Goal: Navigation & Orientation: Find specific page/section

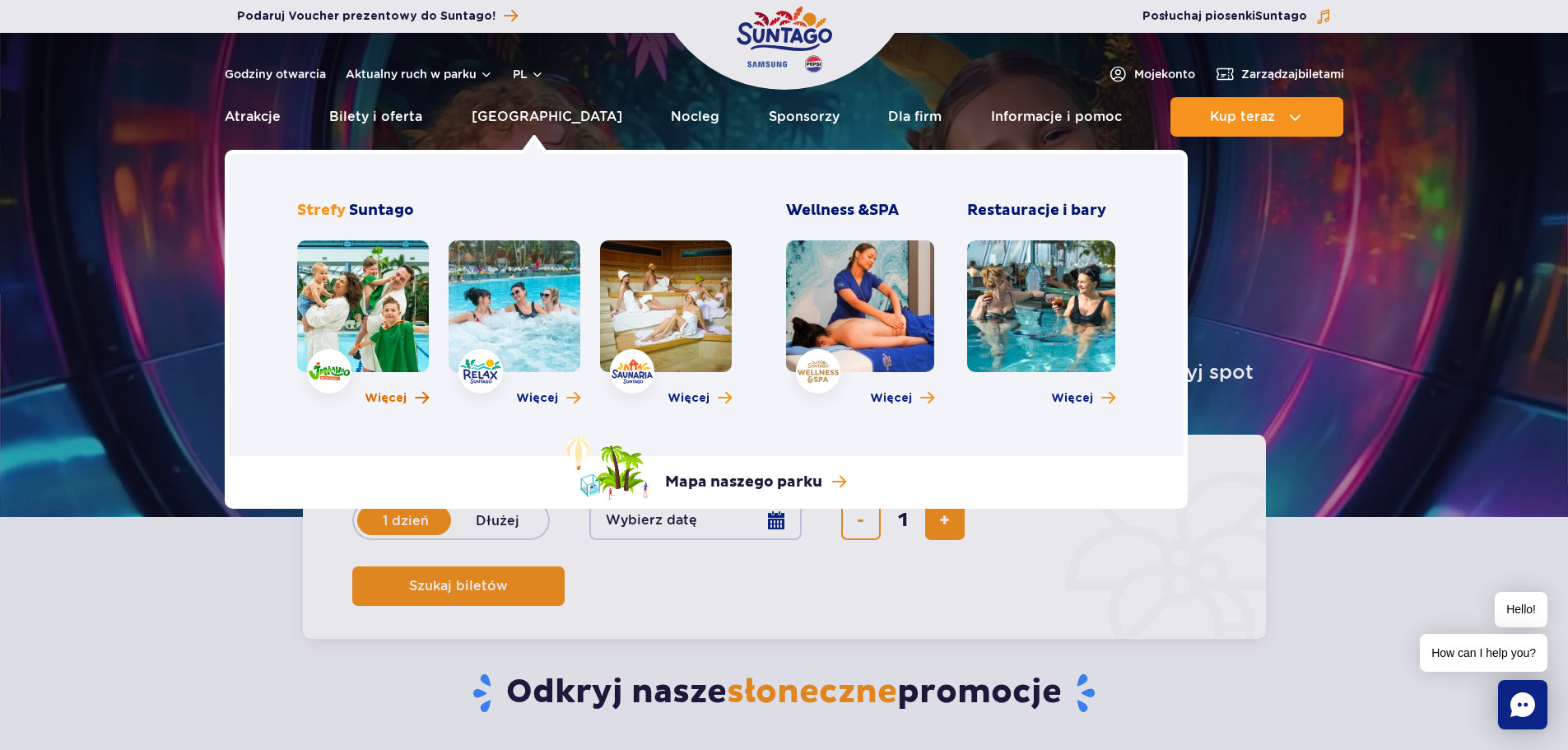
click at [383, 400] on span "Więcej" at bounding box center [386, 398] width 42 height 17
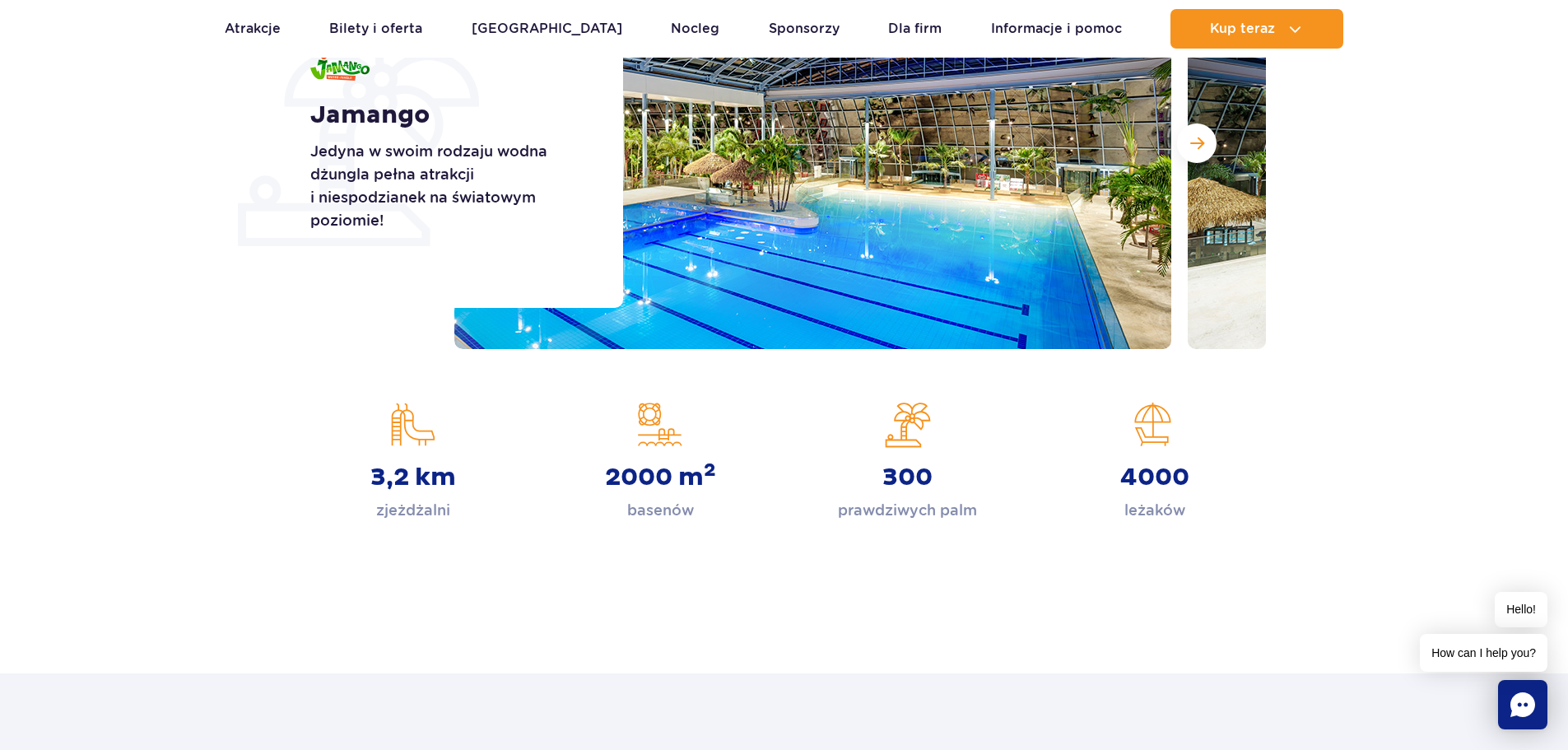
scroll to position [82, 0]
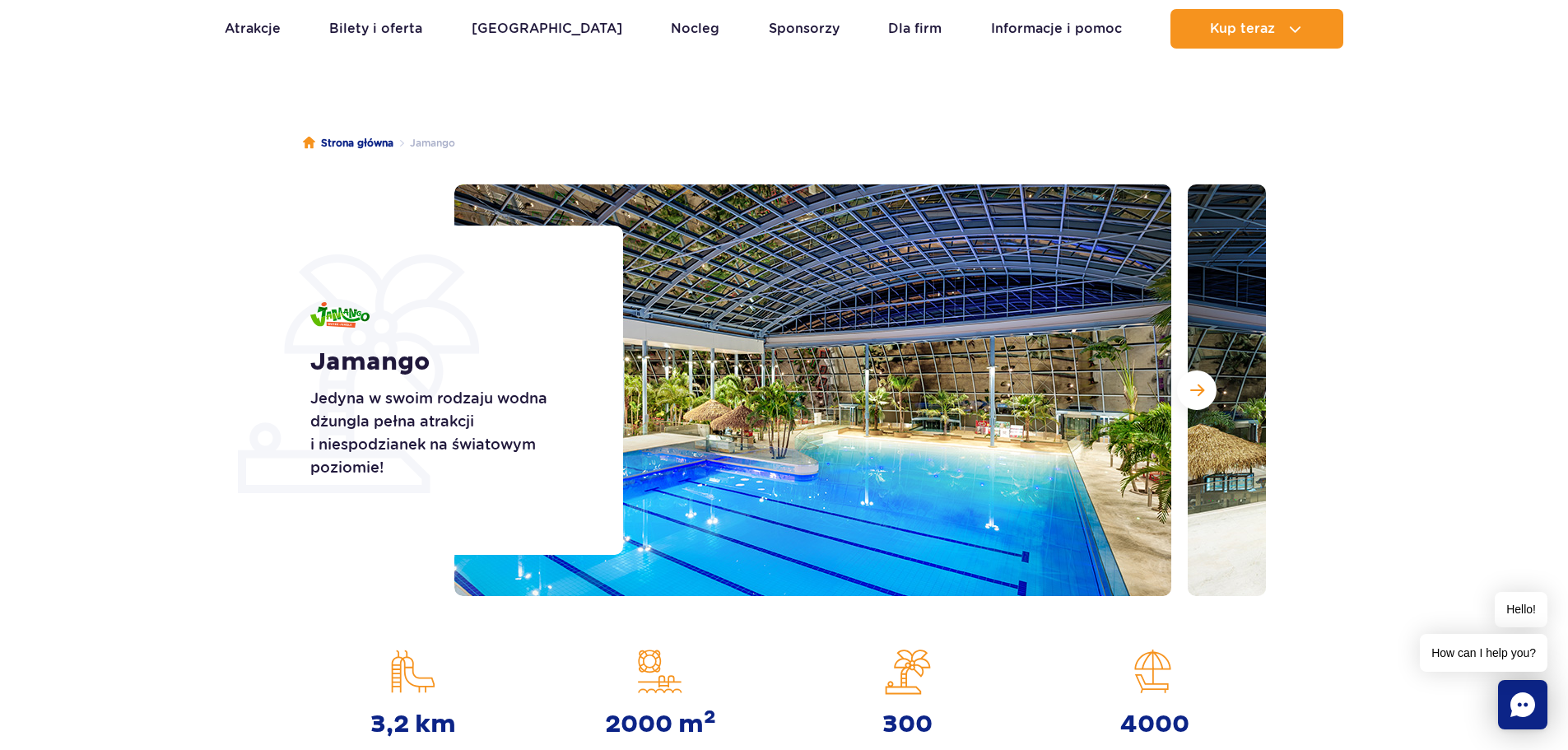
click at [140, 224] on section "Jamango Jedyna w swoim rodzaju wodna dżungla pełna atrakcji i niespodzianek na …" at bounding box center [784, 390] width 1568 height 412
click at [1210, 385] on button "Następny slajd" at bounding box center [1197, 391] width 40 height 40
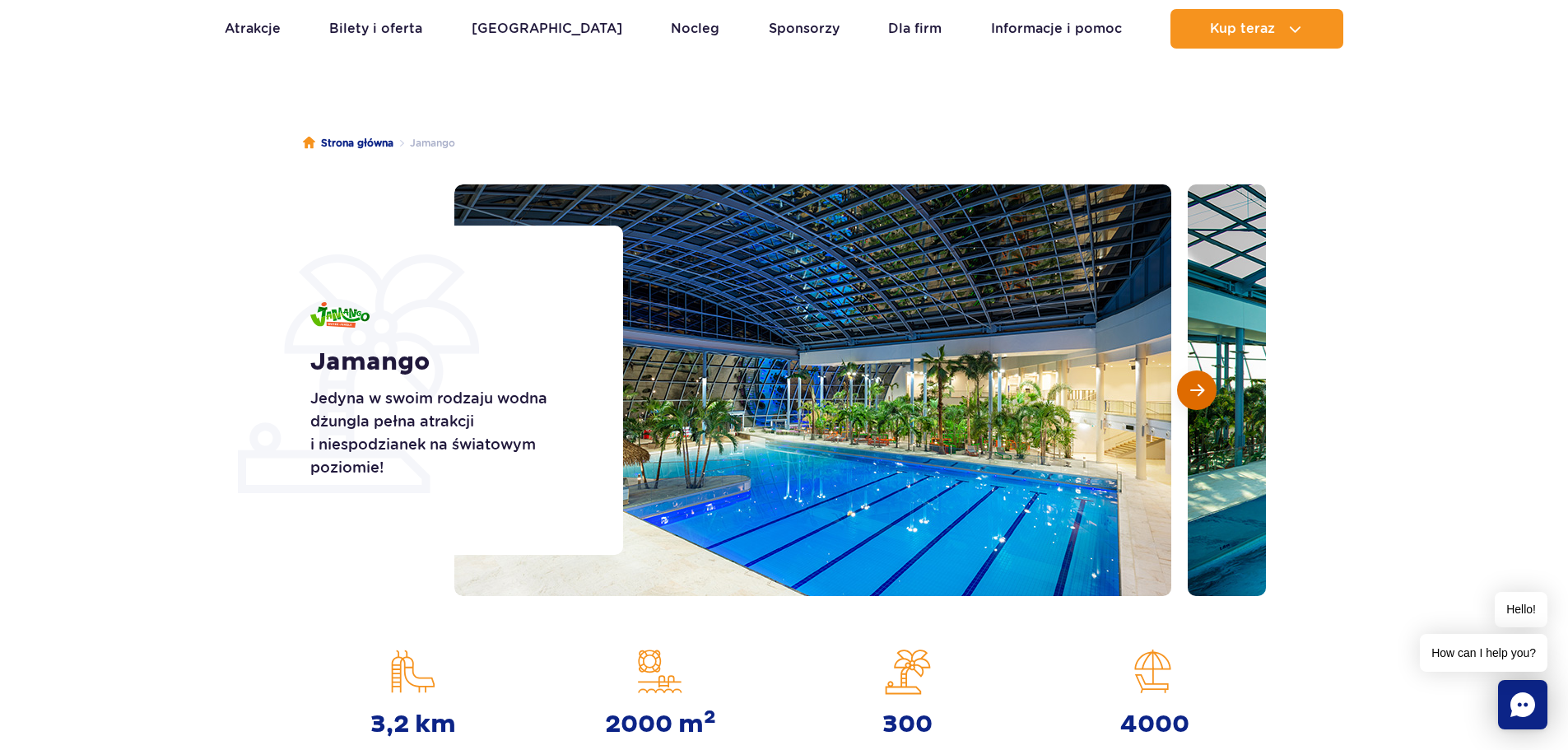
click at [1210, 385] on button "Następny slajd" at bounding box center [1197, 391] width 40 height 40
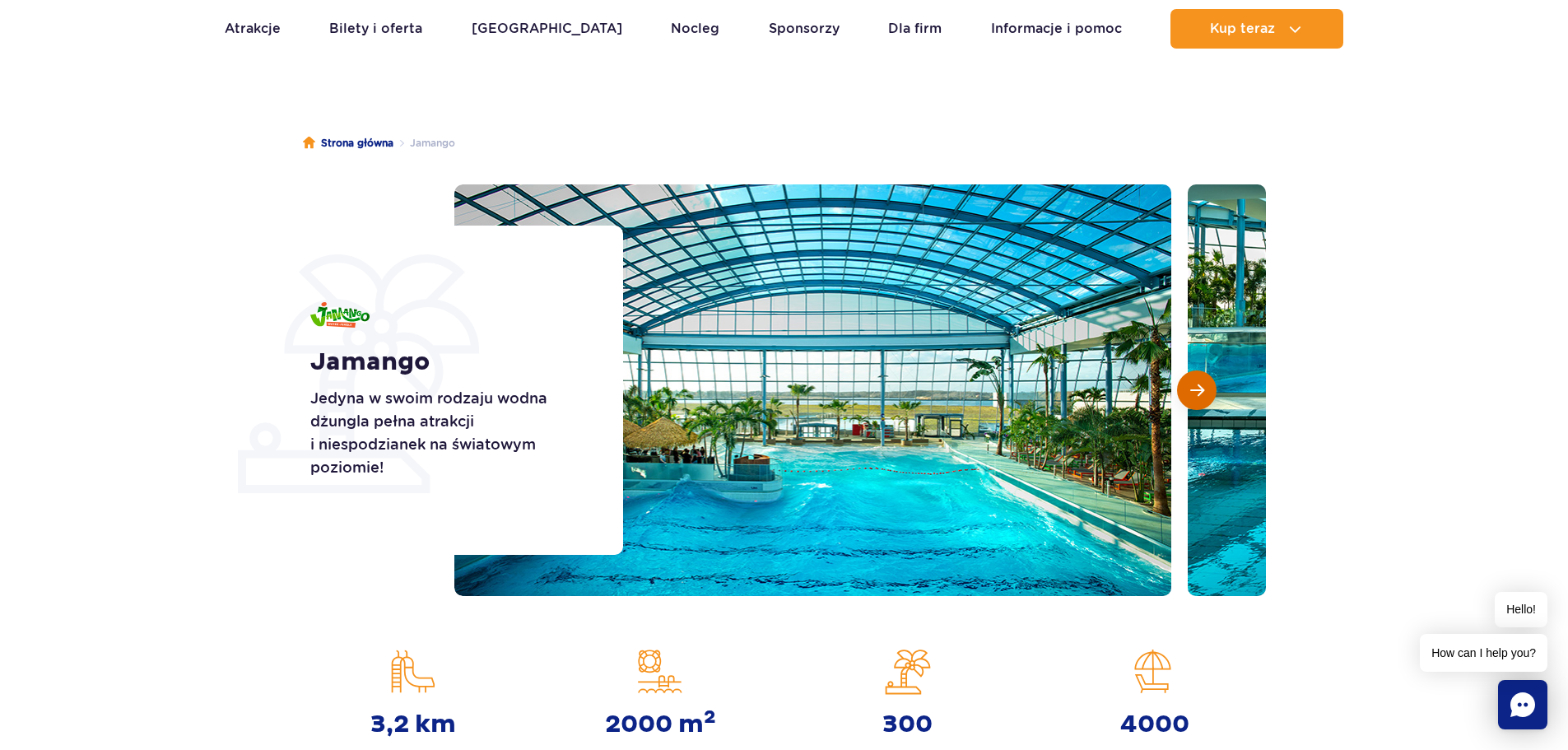
click at [1210, 385] on button "Następny slajd" at bounding box center [1197, 391] width 40 height 40
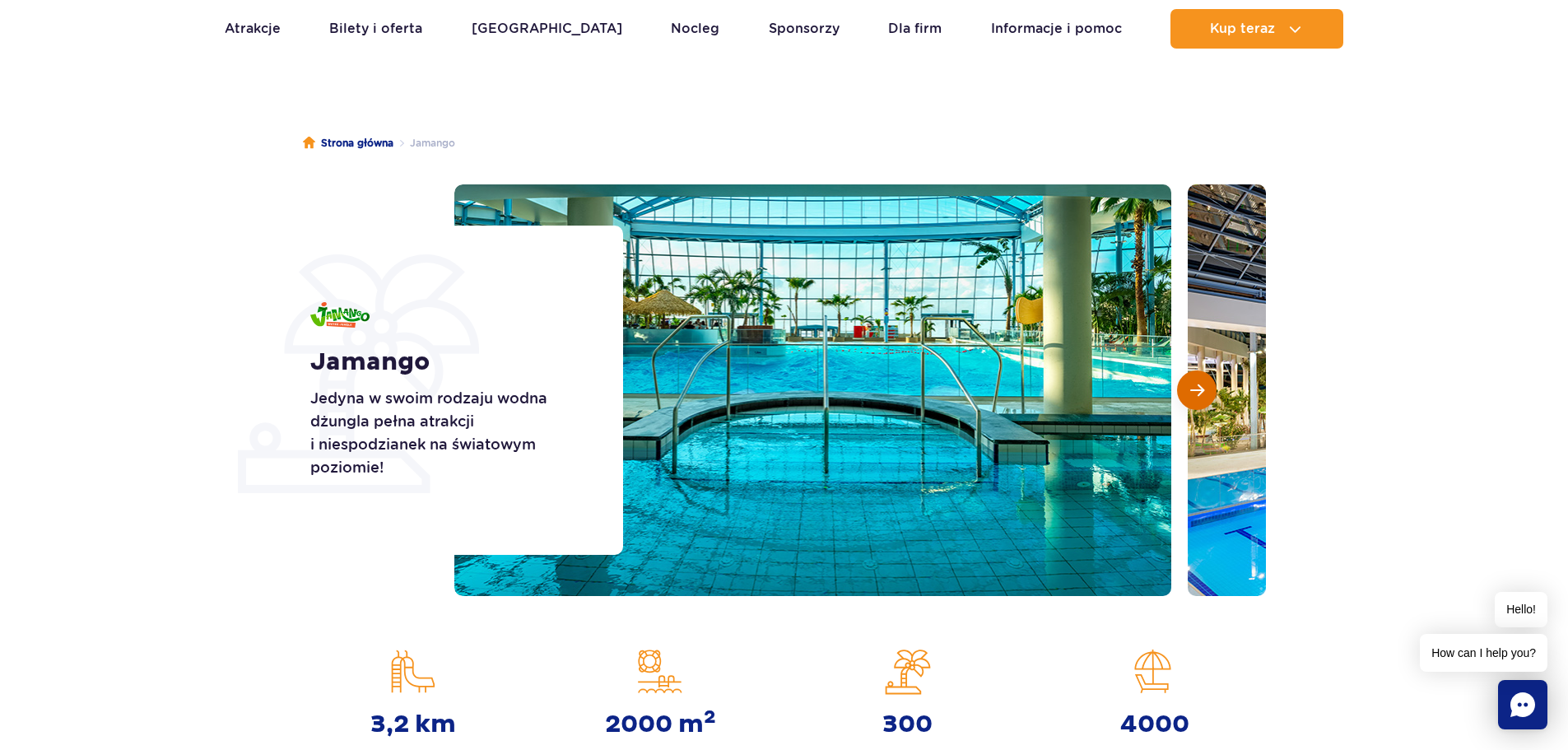
click at [1210, 385] on button "Następny slajd" at bounding box center [1197, 391] width 40 height 40
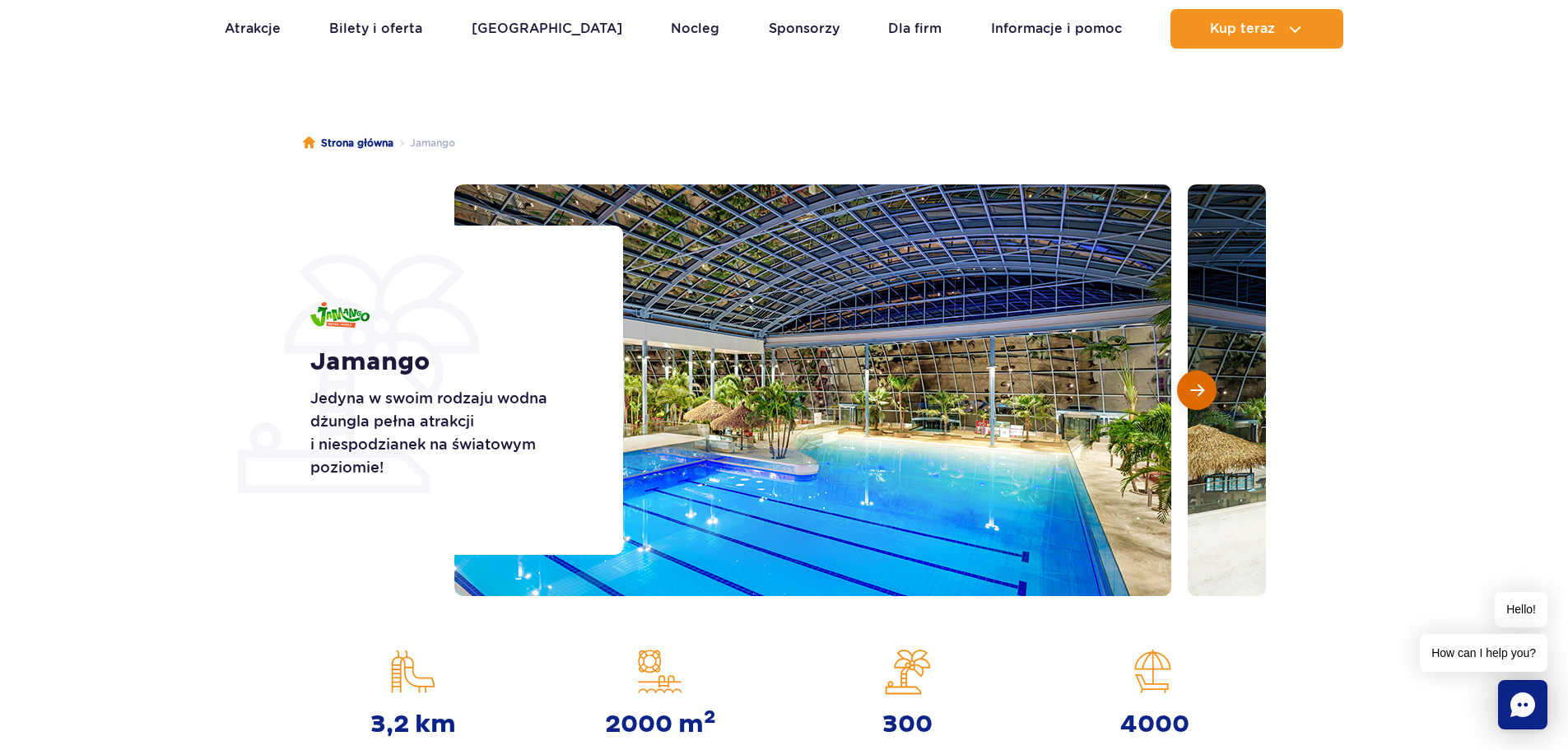
click at [1210, 385] on button "Następny slajd" at bounding box center [1197, 391] width 40 height 40
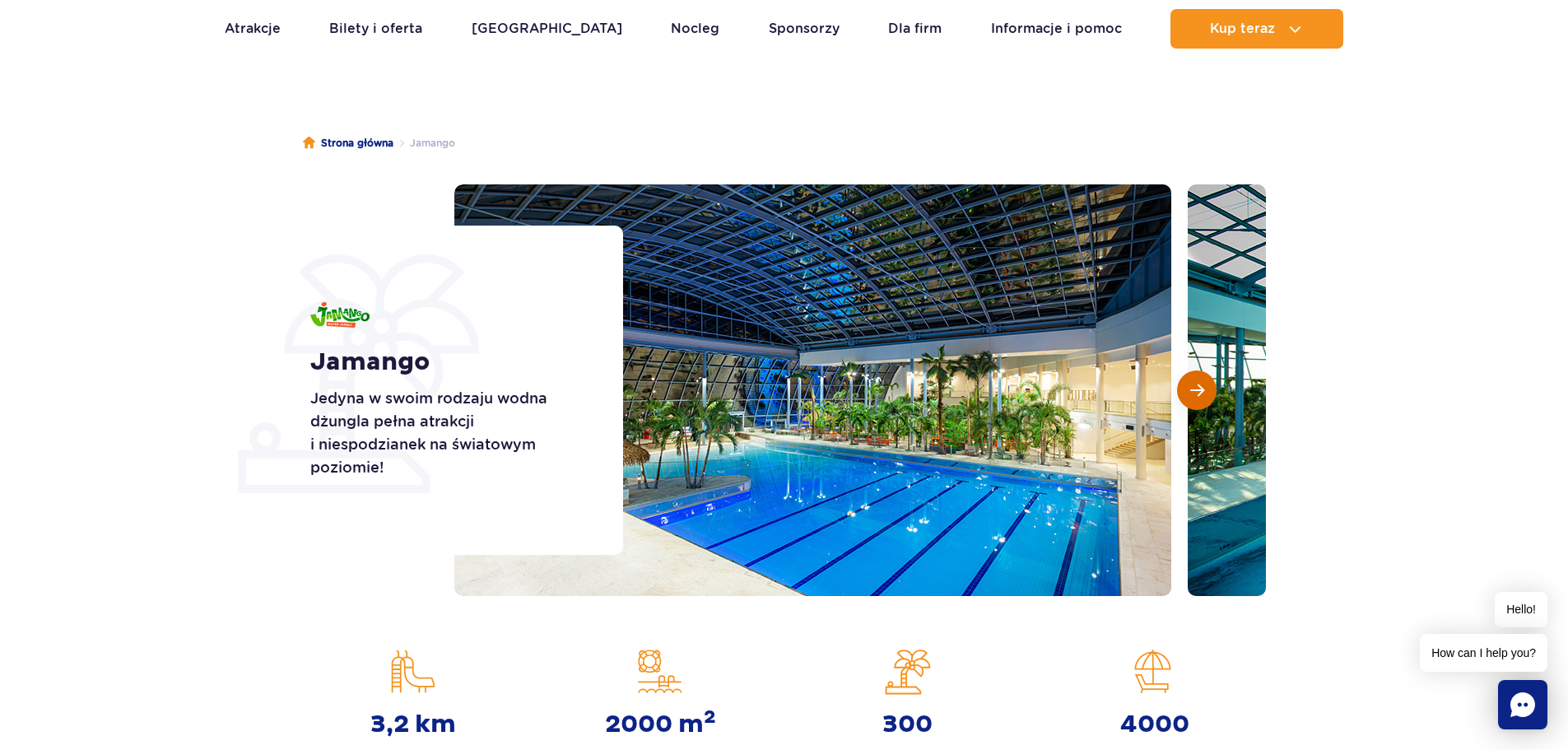
click at [1210, 385] on button "Następny slajd" at bounding box center [1197, 391] width 40 height 40
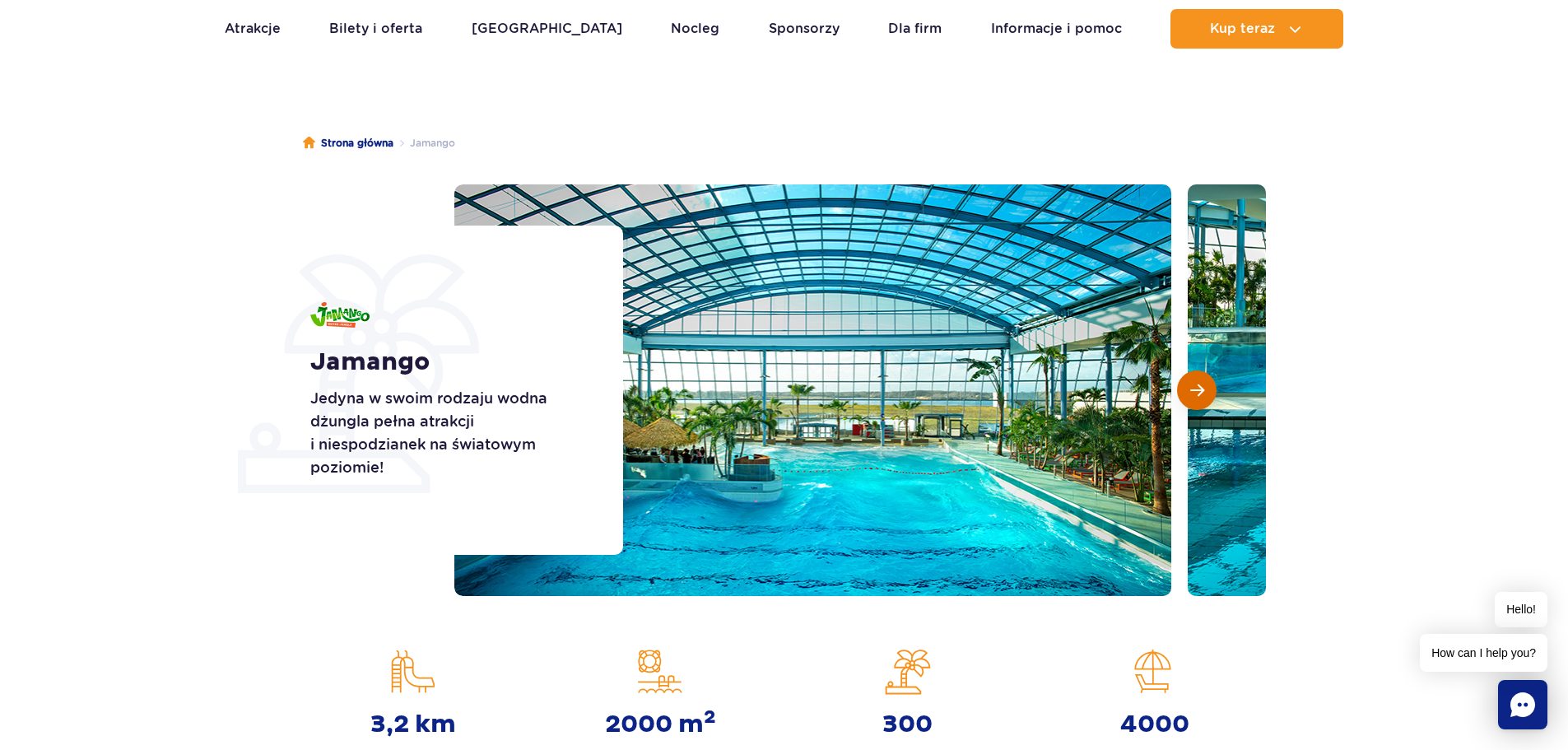
click at [1210, 385] on button "Następny slajd" at bounding box center [1197, 391] width 40 height 40
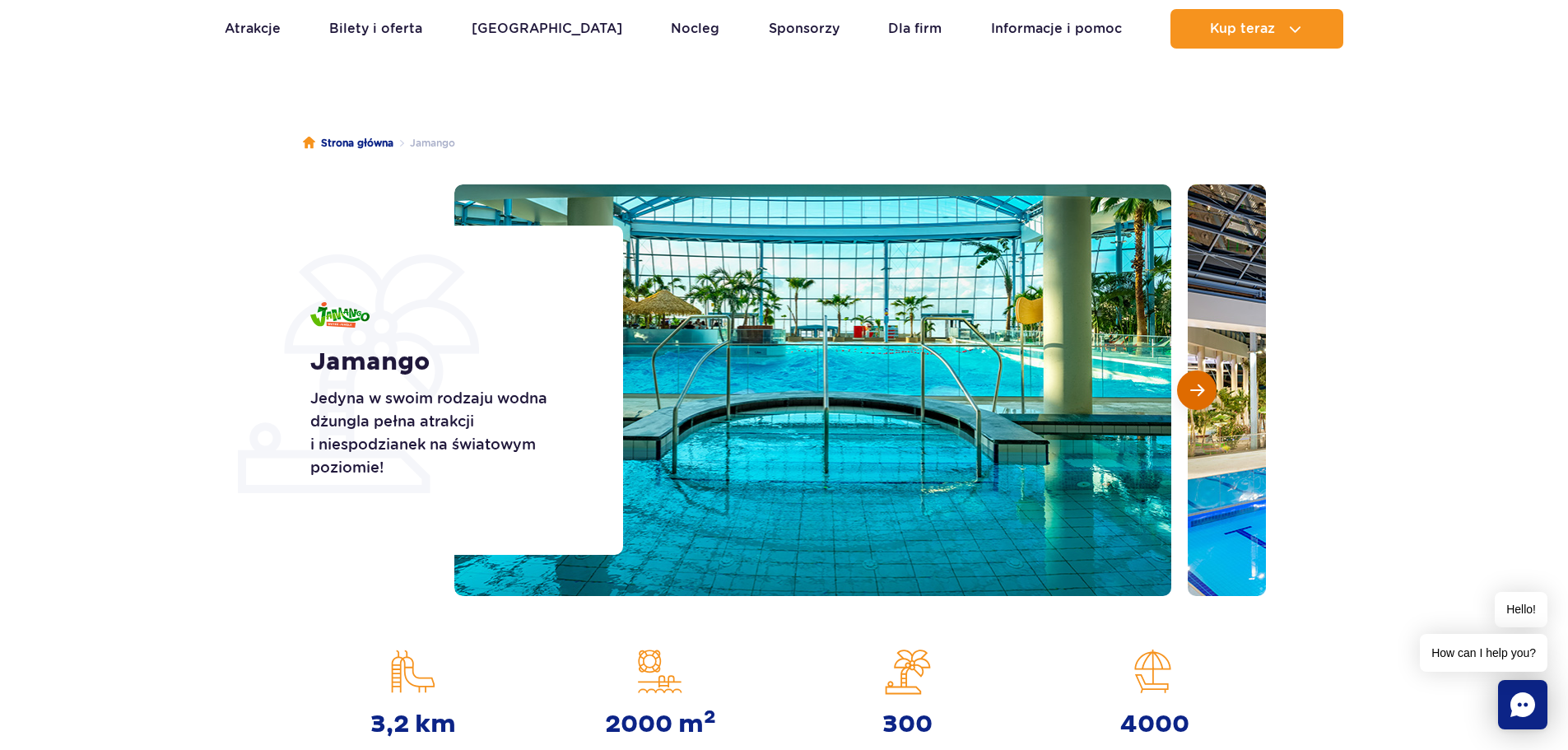
click at [1210, 385] on button "Następny slajd" at bounding box center [1197, 391] width 40 height 40
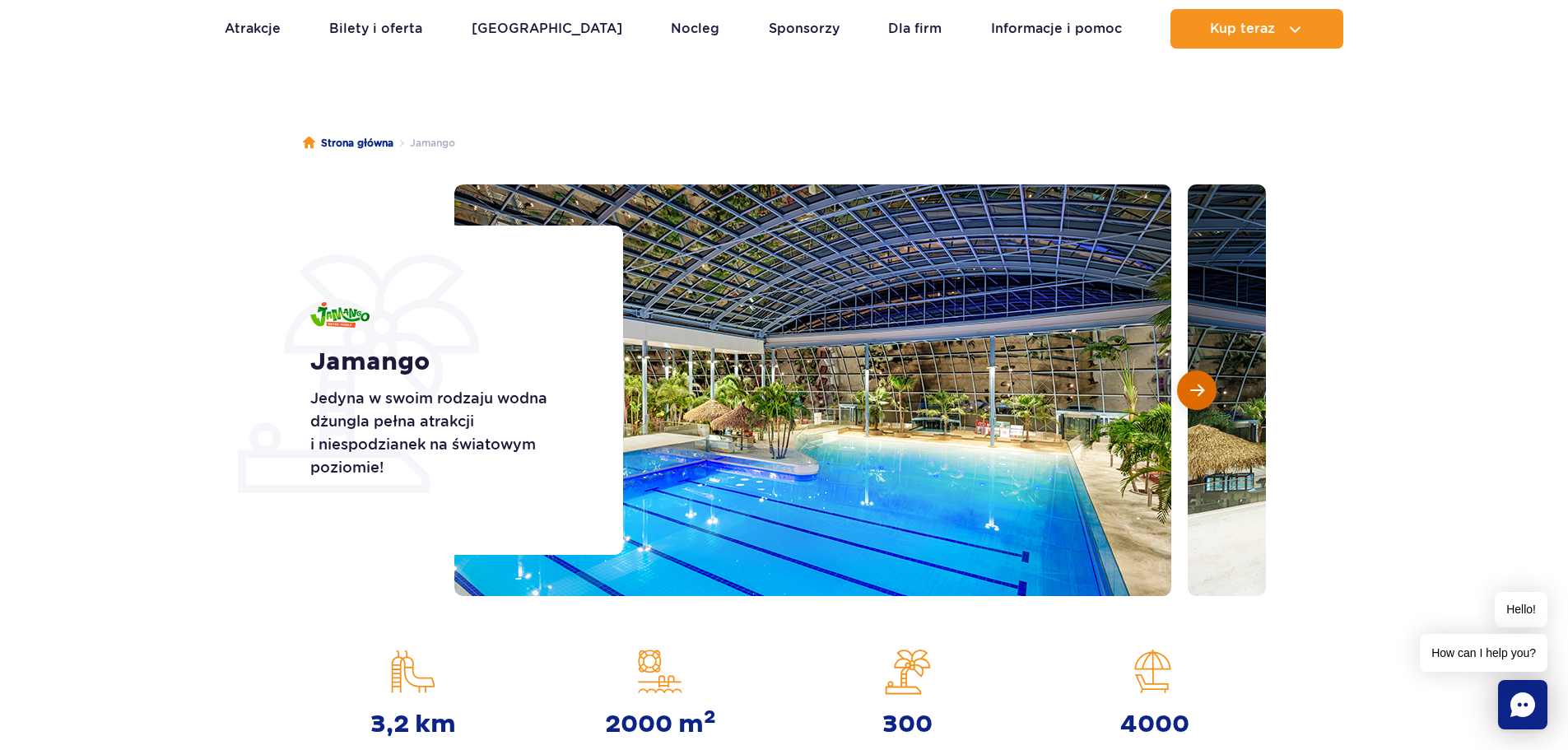
click at [1210, 385] on button "Następny slajd" at bounding box center [1197, 391] width 40 height 40
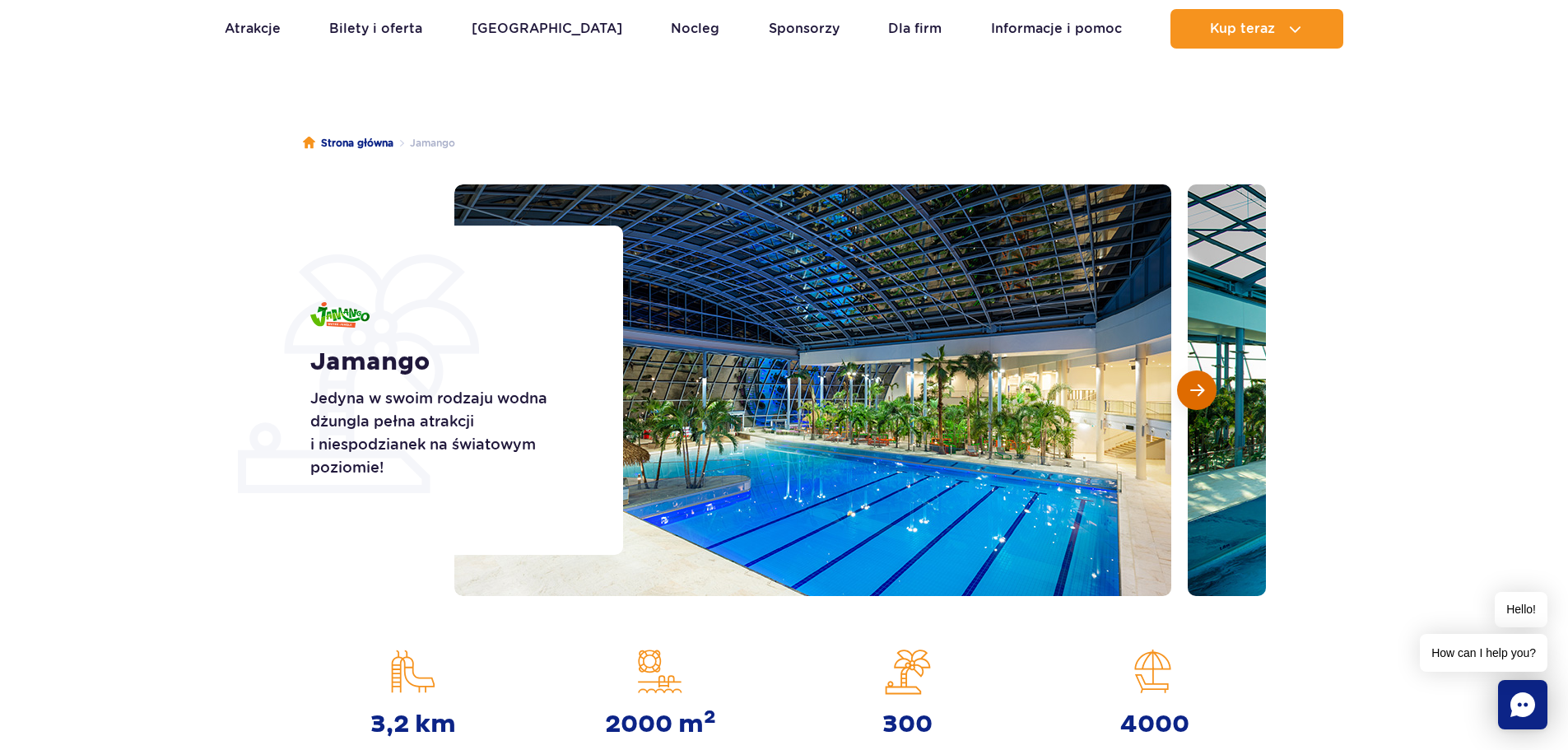
click at [1210, 385] on button "Następny slajd" at bounding box center [1197, 391] width 40 height 40
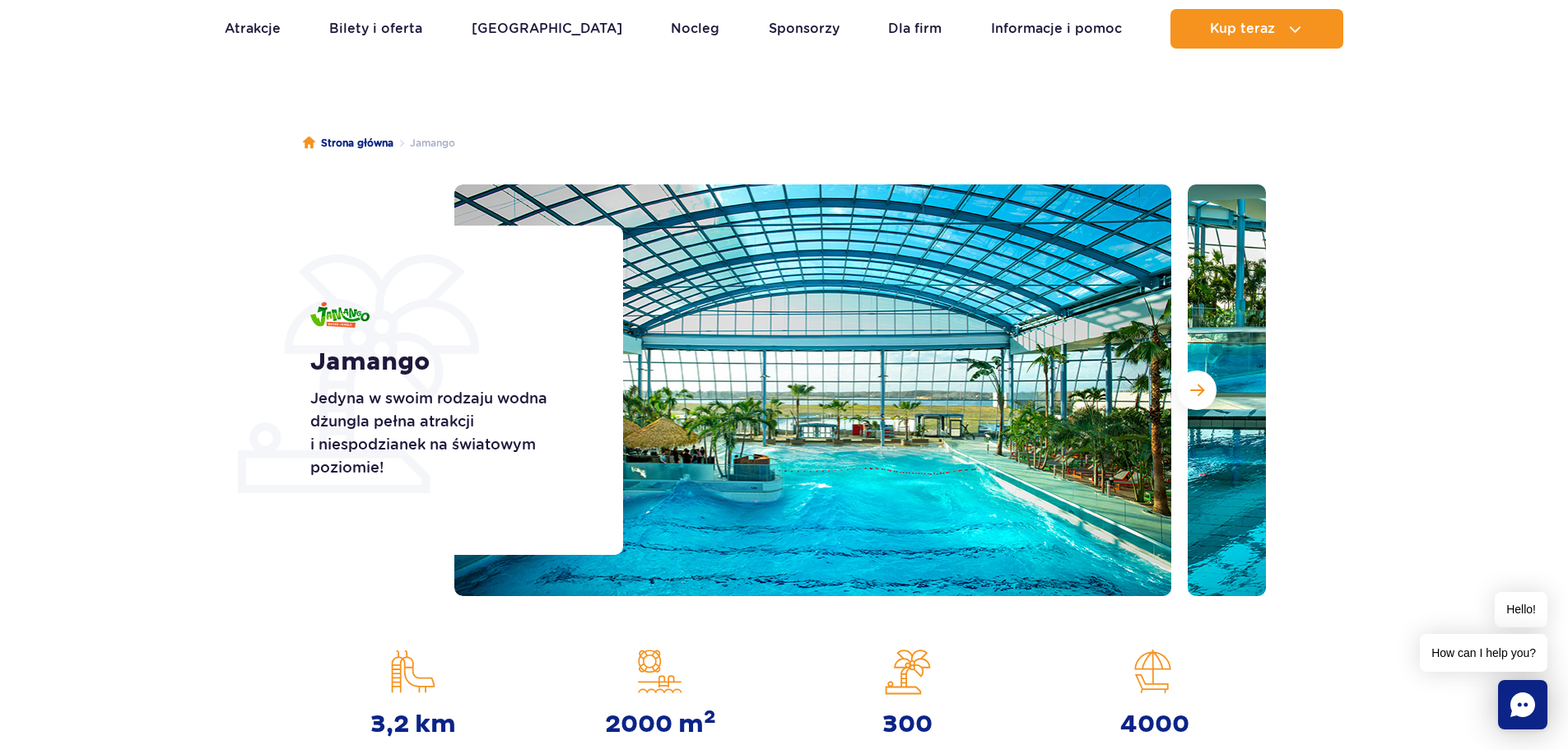
click at [1090, 446] on img at bounding box center [813, 390] width 717 height 412
click at [1180, 397] on button "Następny slajd" at bounding box center [1197, 391] width 40 height 40
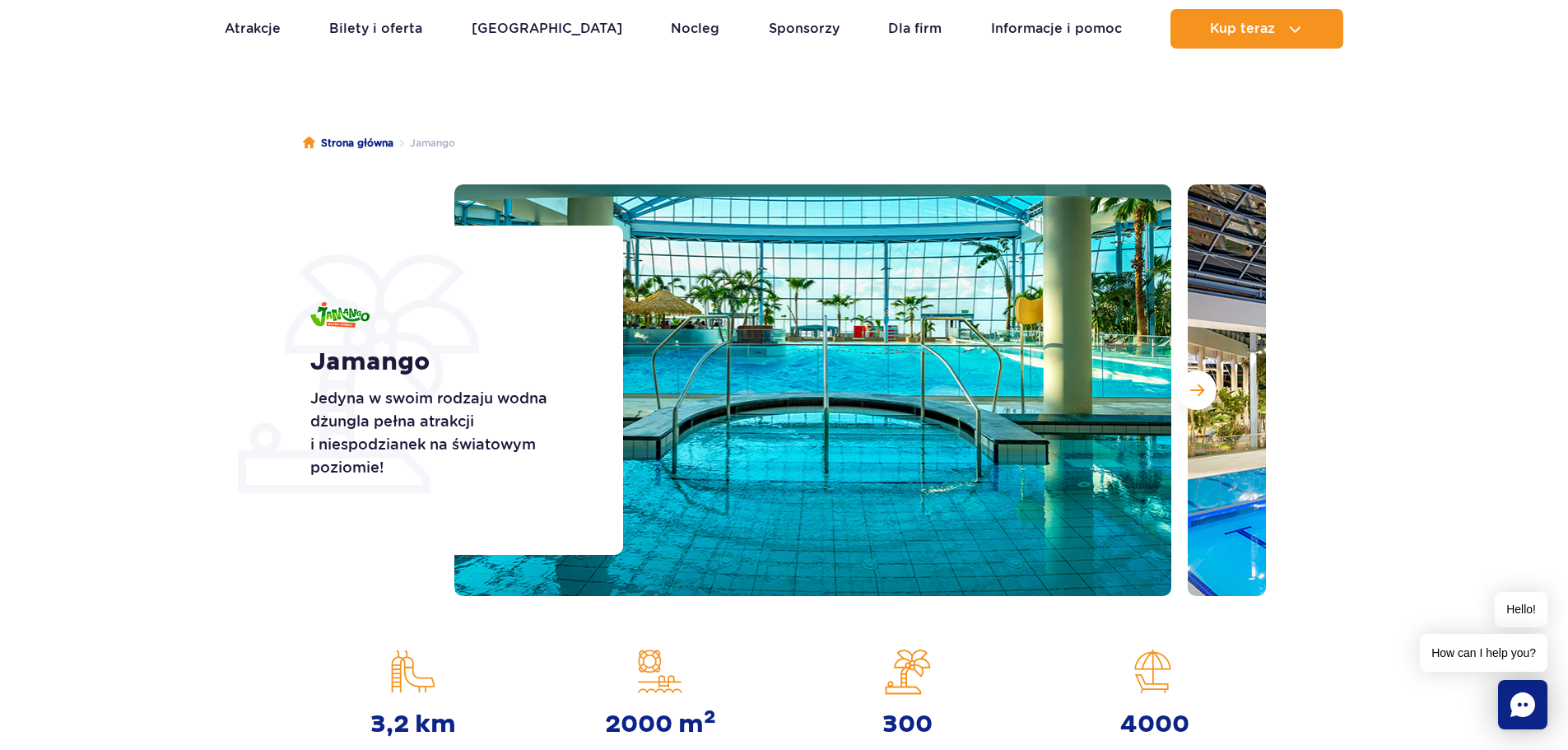
click at [1097, 391] on img at bounding box center [813, 390] width 717 height 412
click at [1201, 393] on span "Następny slajd" at bounding box center [1197, 390] width 14 height 15
